Goal: Complete application form

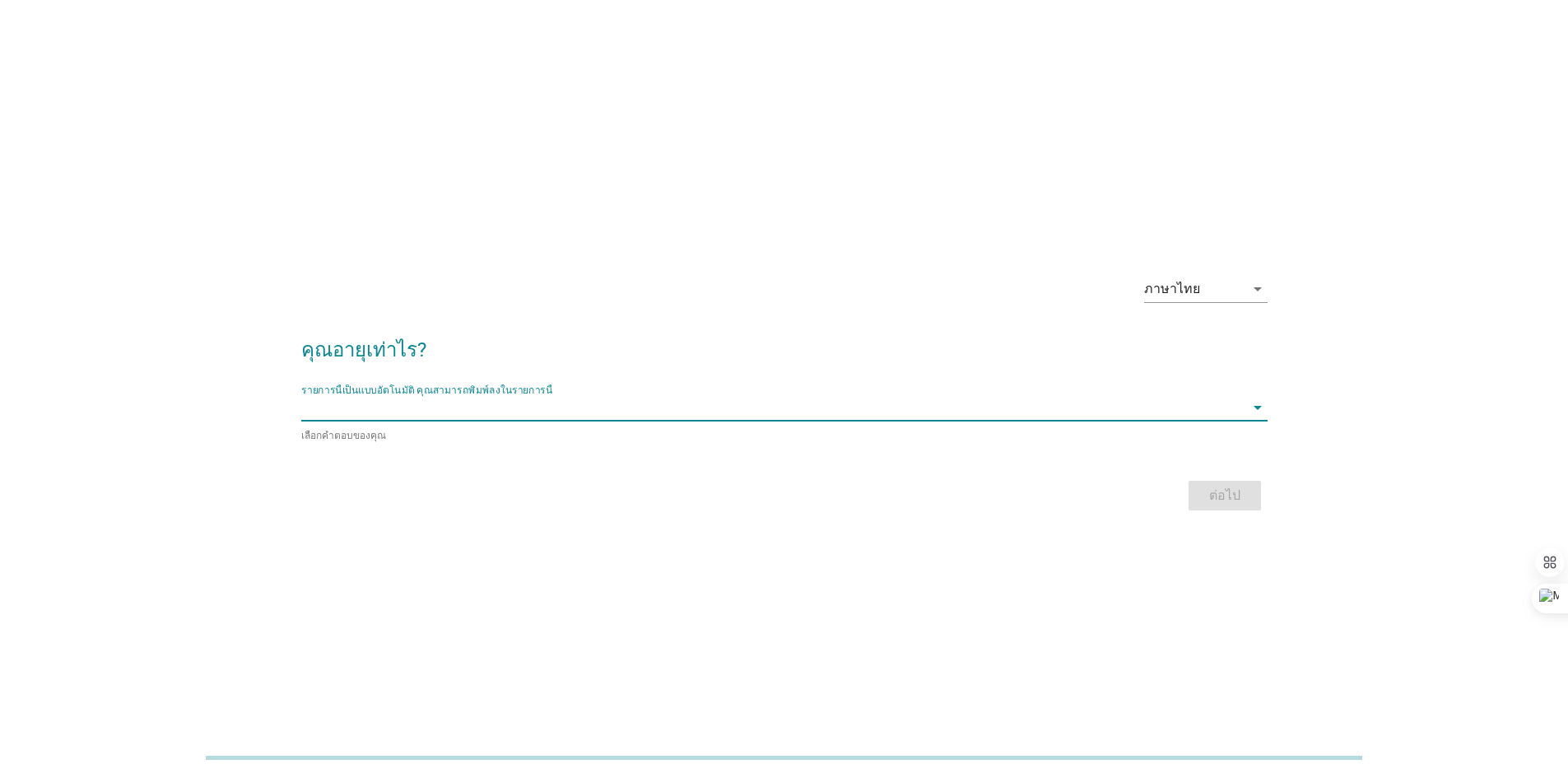
click at [559, 407] on input "รายการนี้เป็นแบบอัตโนมัติ คุณสามารถพิมพ์ลงในรายการนี้" at bounding box center [773, 407] width 943 height 27
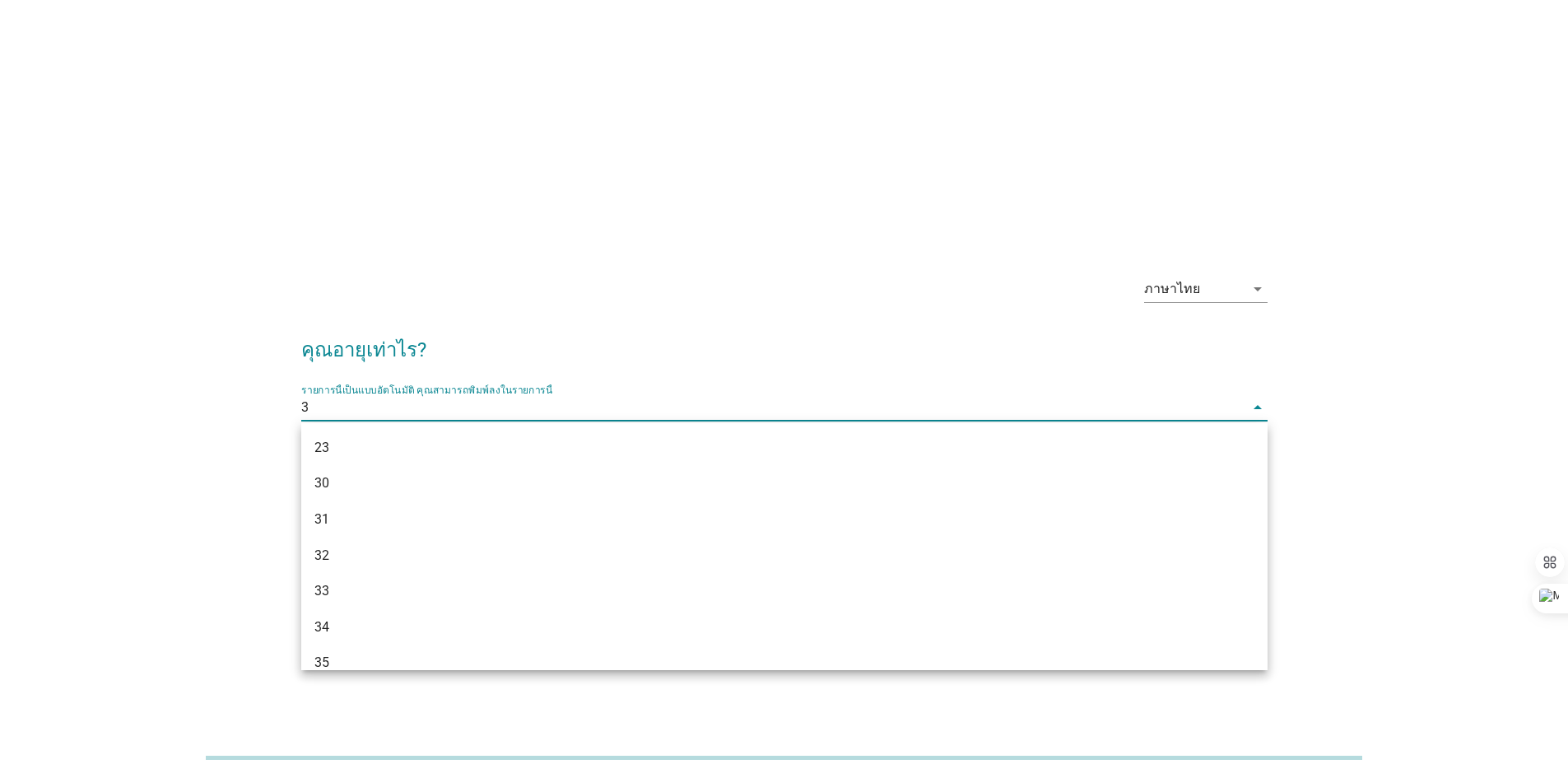
type input "34"
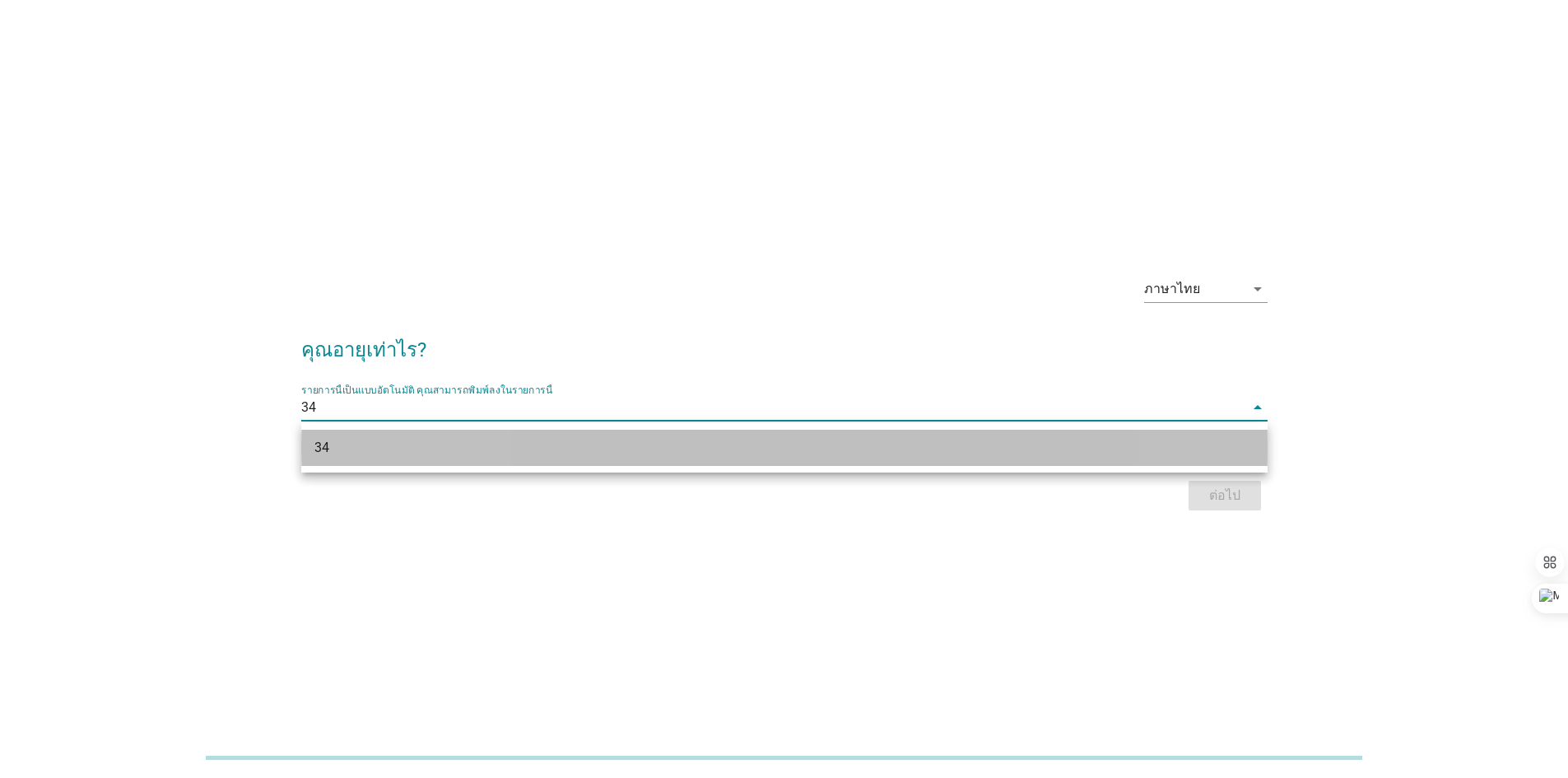
click at [886, 441] on div "34" at bounding box center [745, 448] width 861 height 20
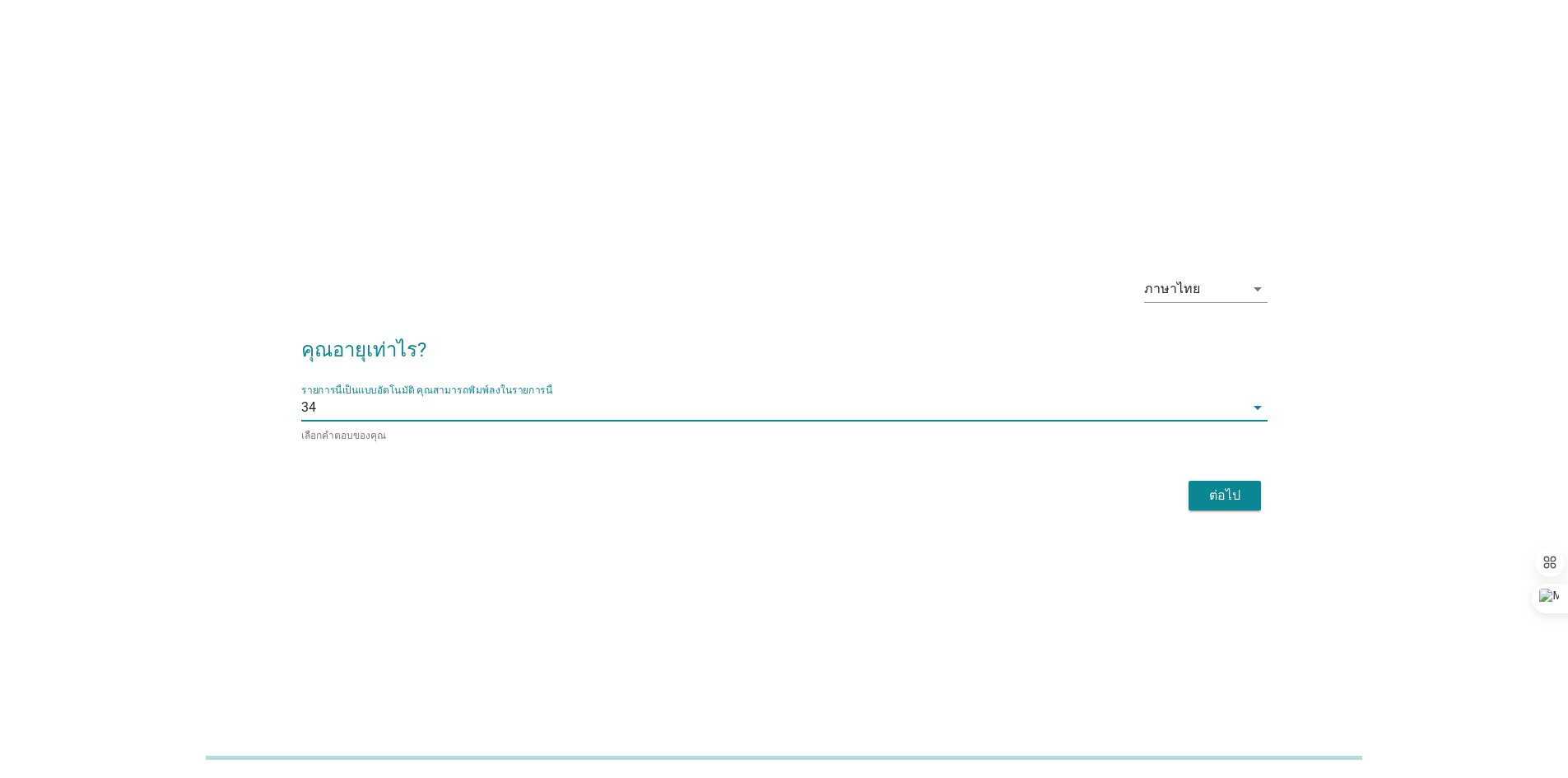
click at [1208, 492] on div "ต่อไป" at bounding box center [1224, 496] width 46 height 20
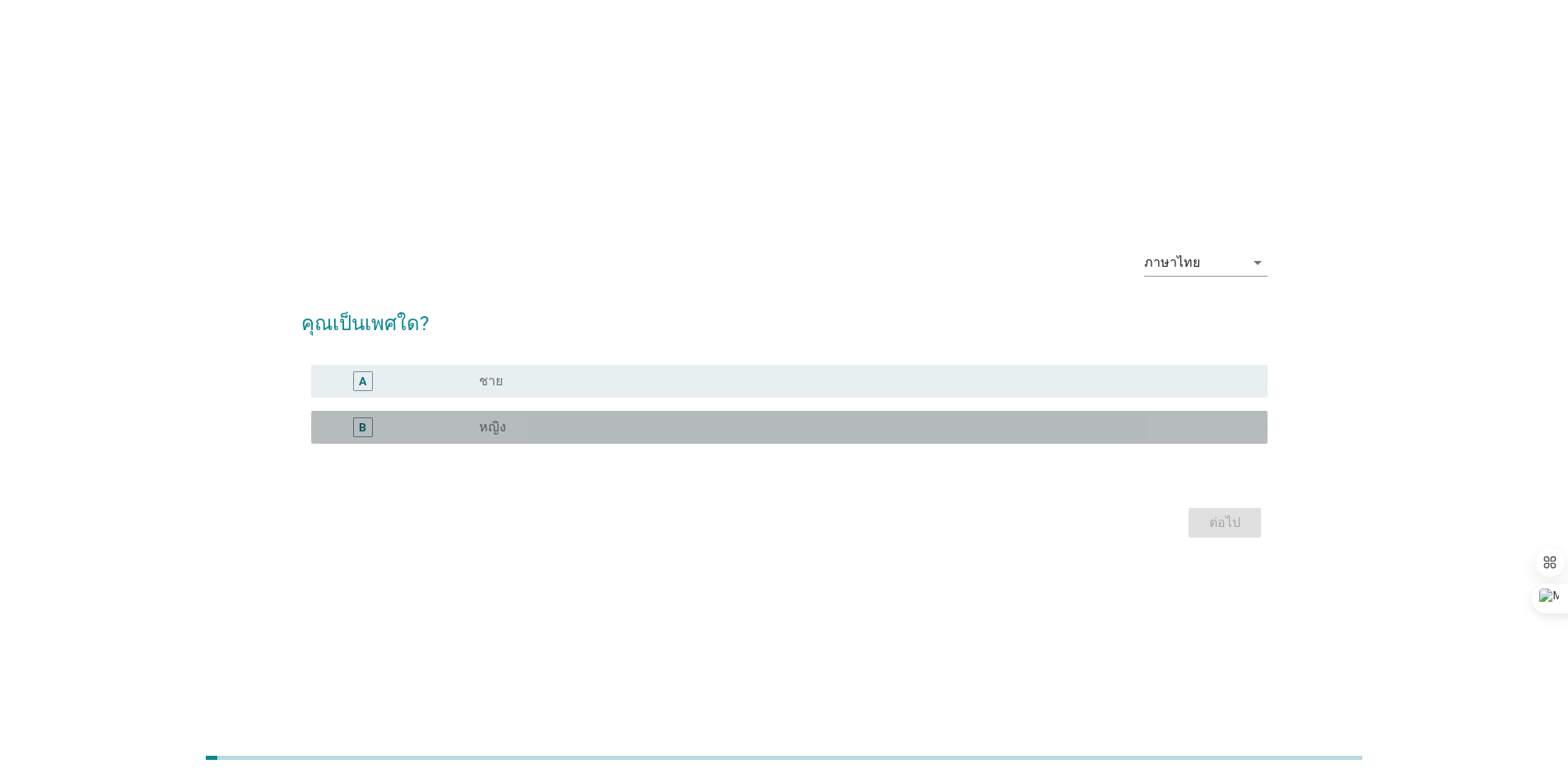
click at [423, 418] on div "B" at bounding box center [401, 427] width 155 height 20
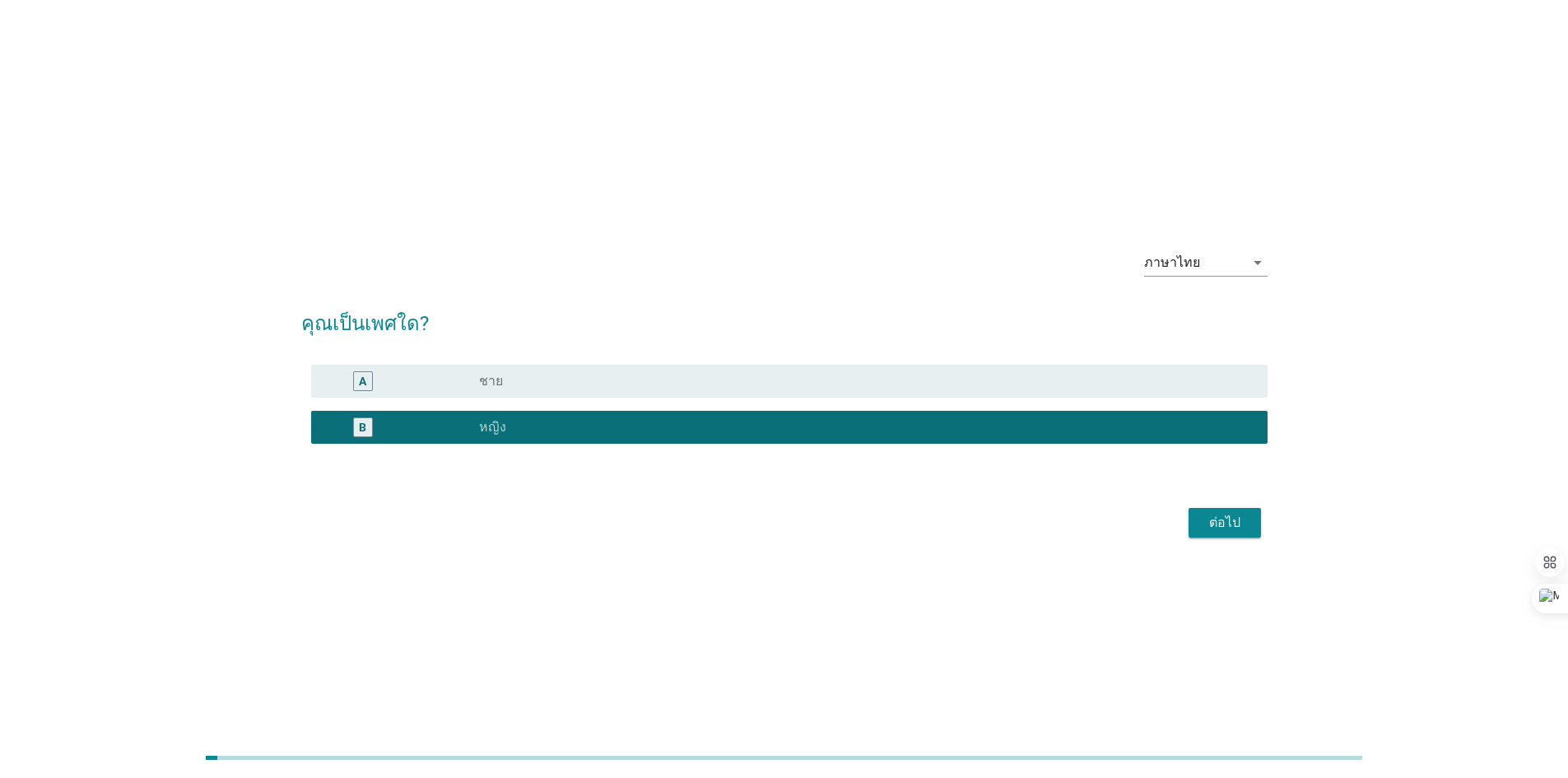
click at [1227, 536] on div "ต่อไป" at bounding box center [784, 523] width 966 height 39
click at [1226, 532] on div "ต่อไป" at bounding box center [1224, 523] width 46 height 20
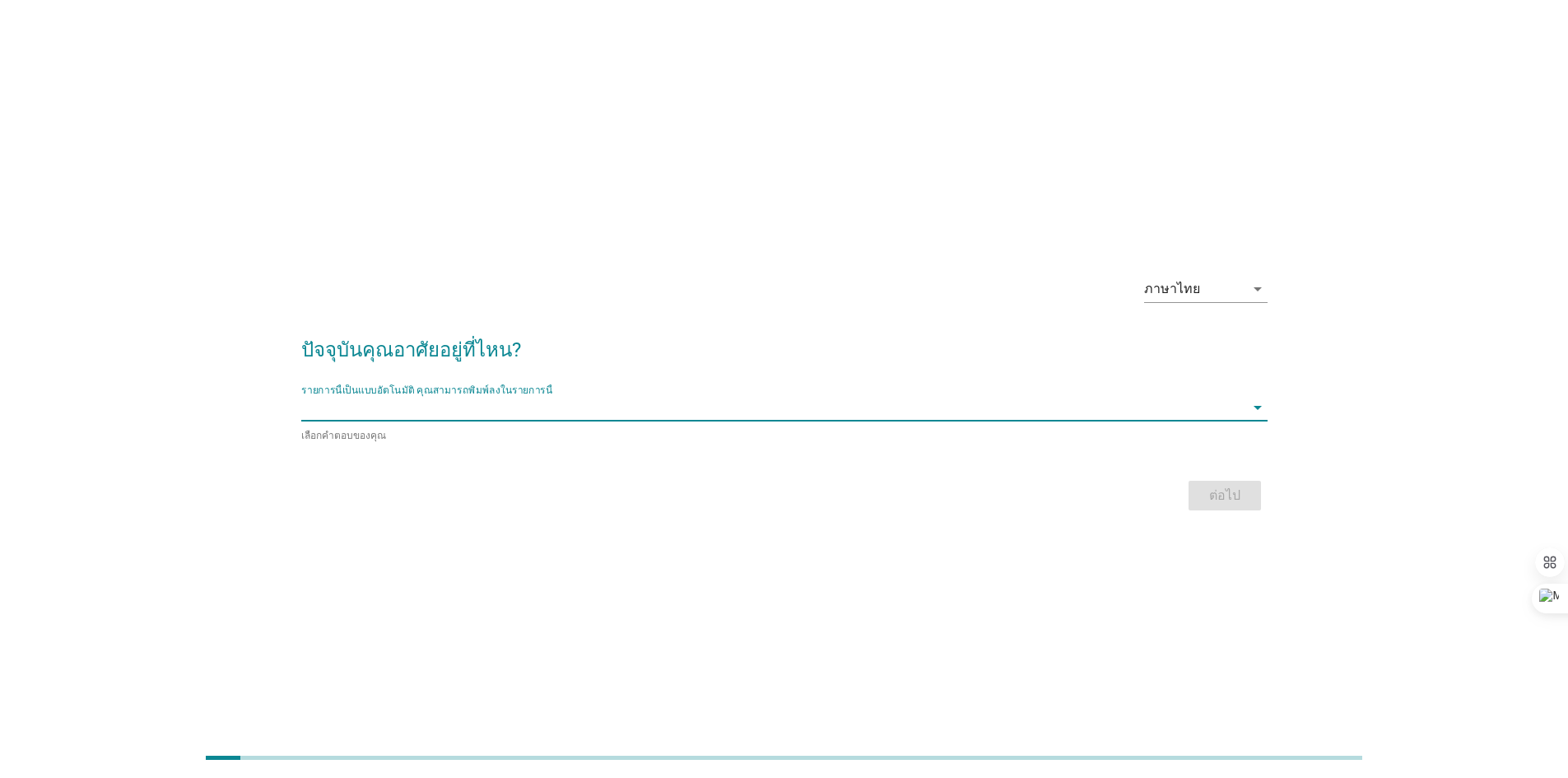
click at [390, 411] on input "รายการนี้เป็นแบบอัตโนมัติ คุณสามารถพิมพ์ลงในรายการนี้" at bounding box center [773, 407] width 943 height 27
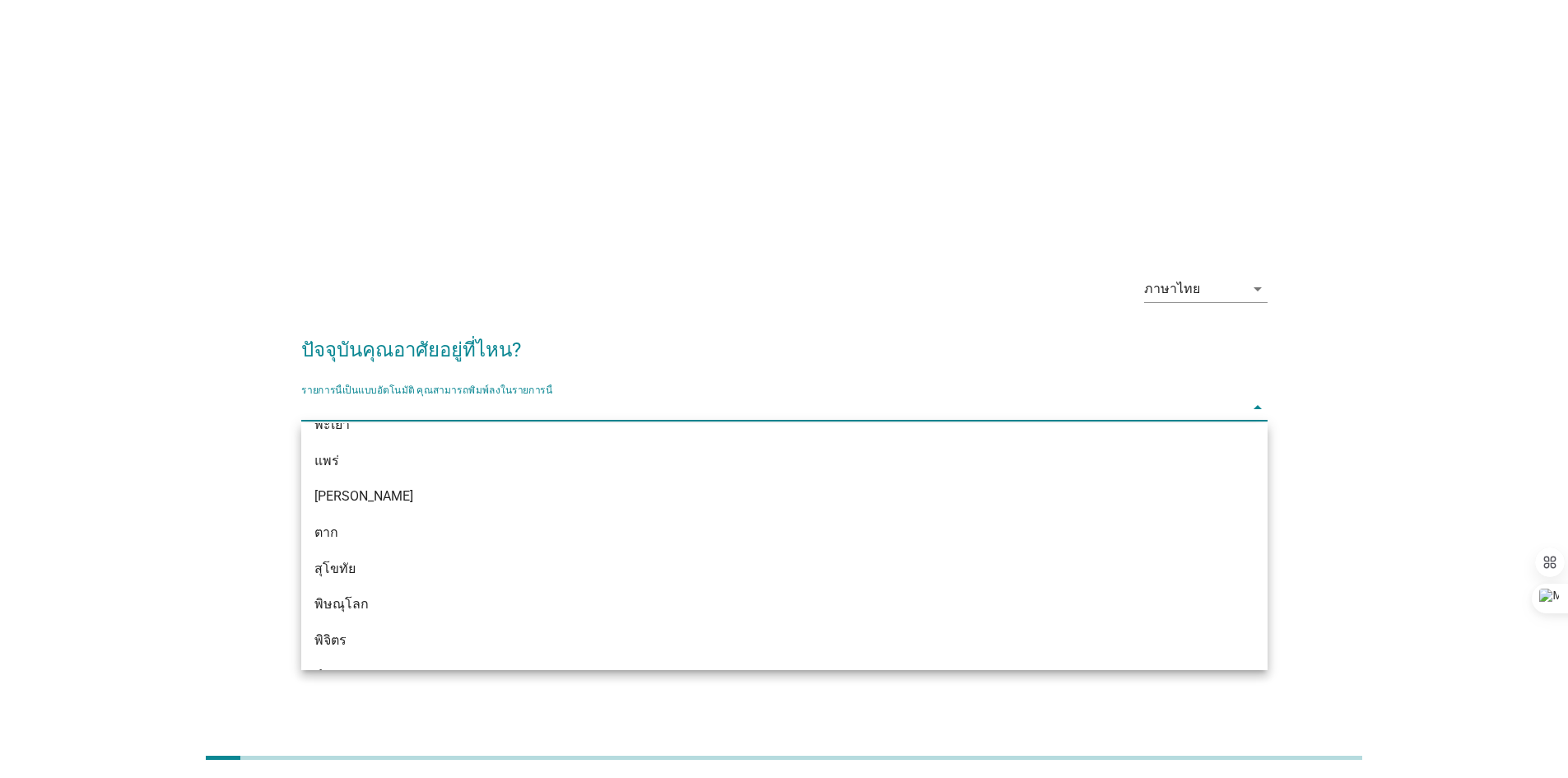
scroll to position [882, 0]
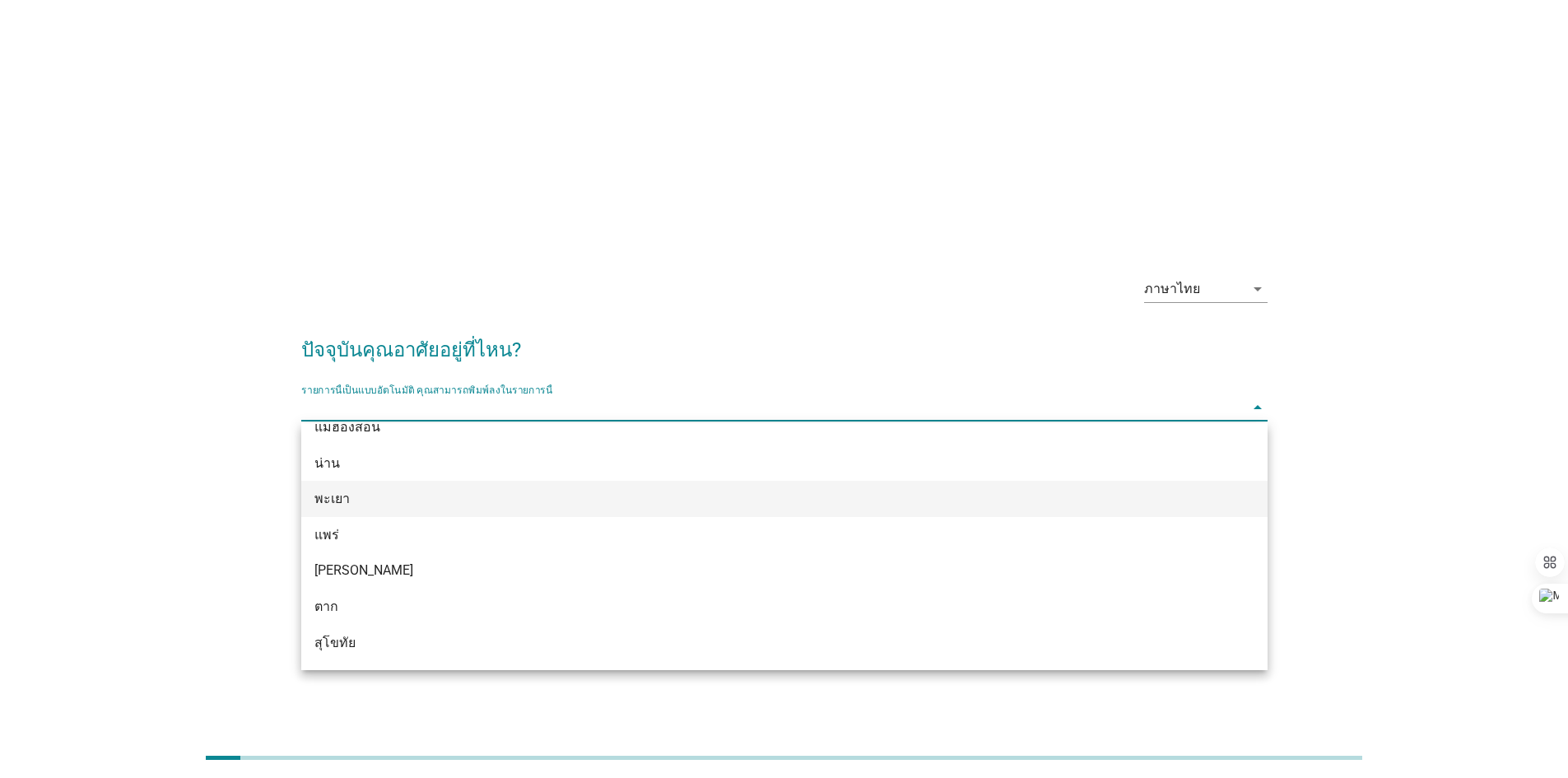
click at [623, 499] on div "พะเยา" at bounding box center [745, 499] width 861 height 20
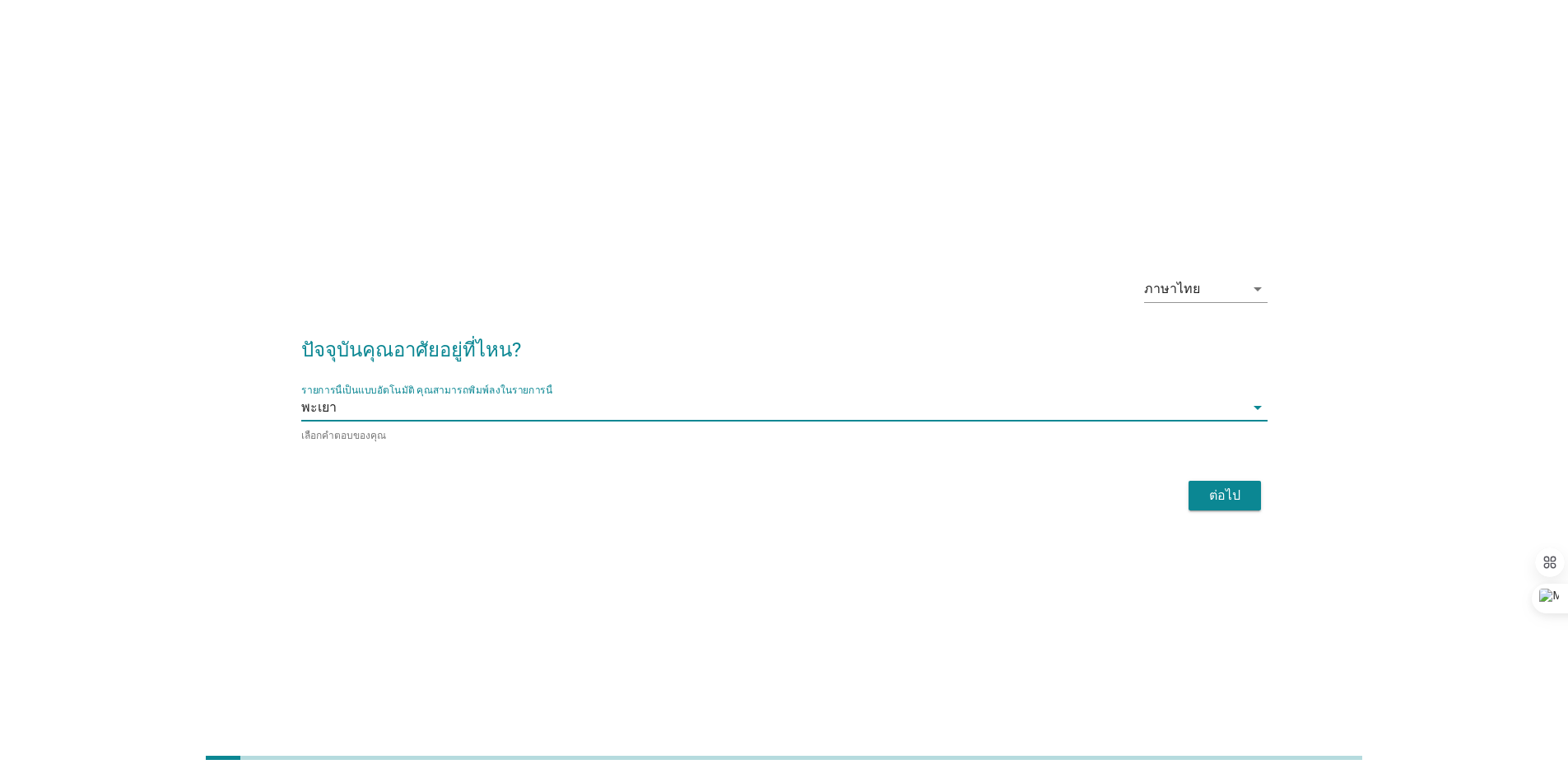
click at [1216, 504] on button "ต่อไป" at bounding box center [1224, 496] width 72 height 30
